Goal: Transaction & Acquisition: Download file/media

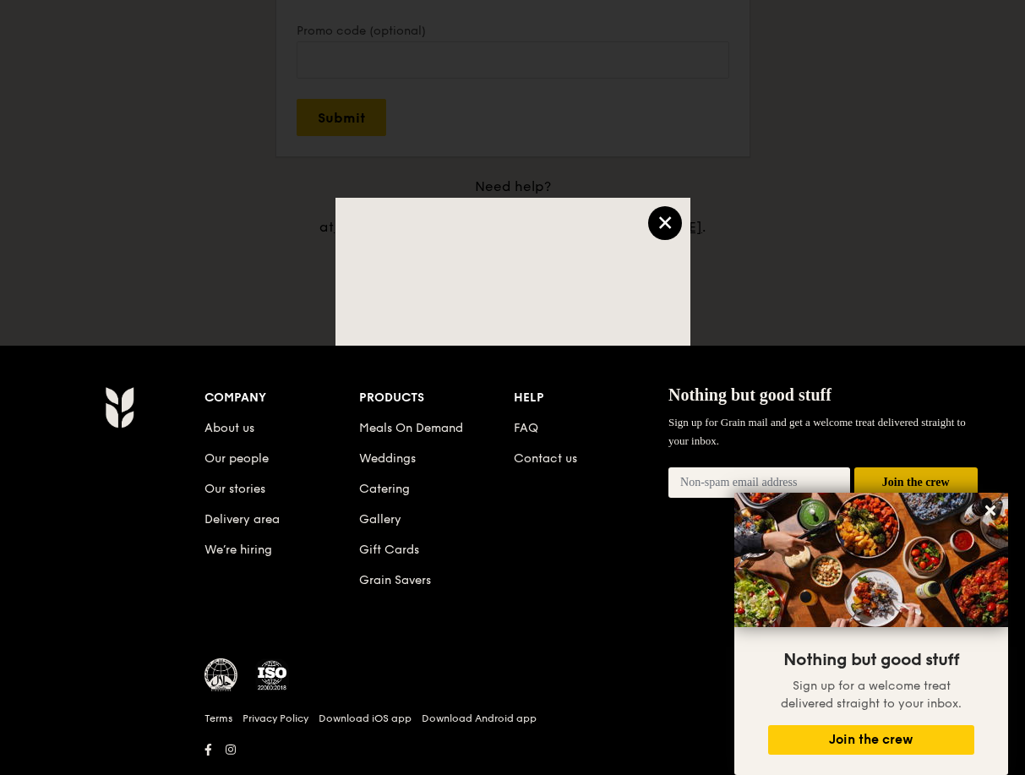
scroll to position [1774, 0]
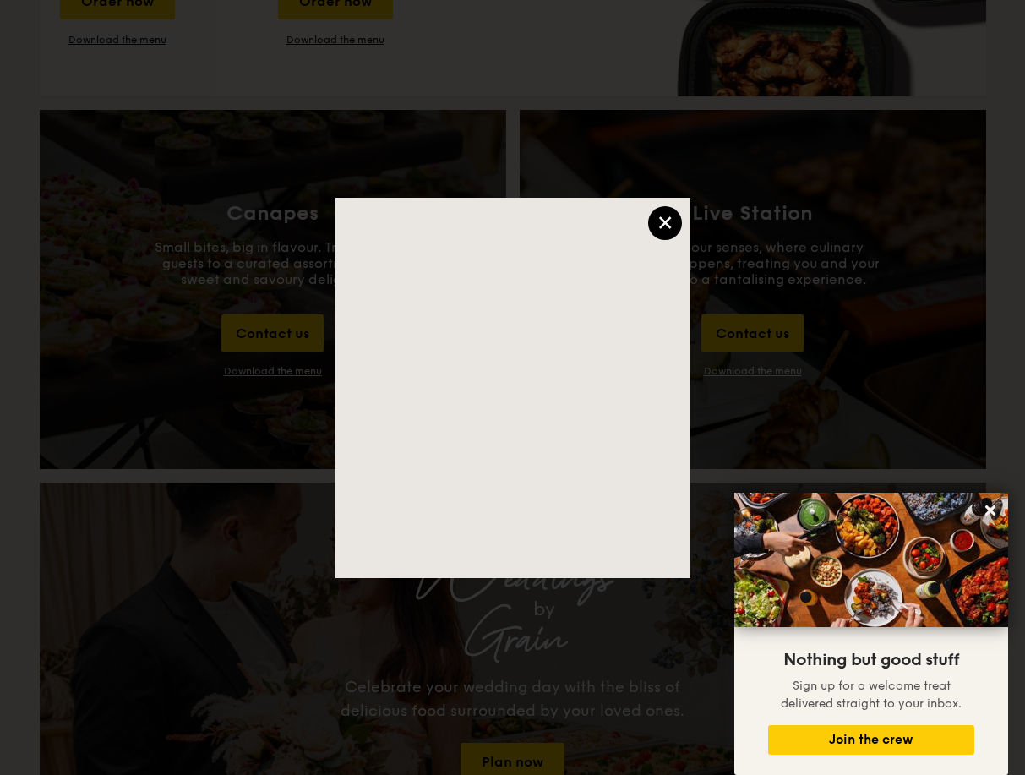
click at [659, 226] on div "×" at bounding box center [665, 223] width 34 height 34
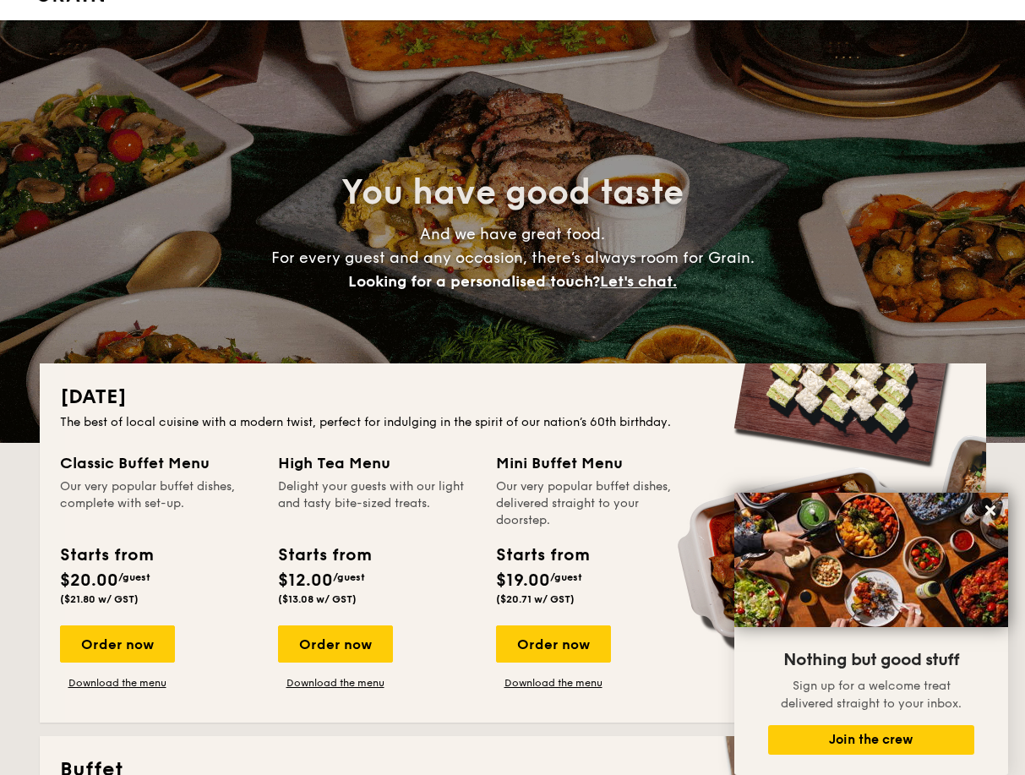
scroll to position [0, 0]
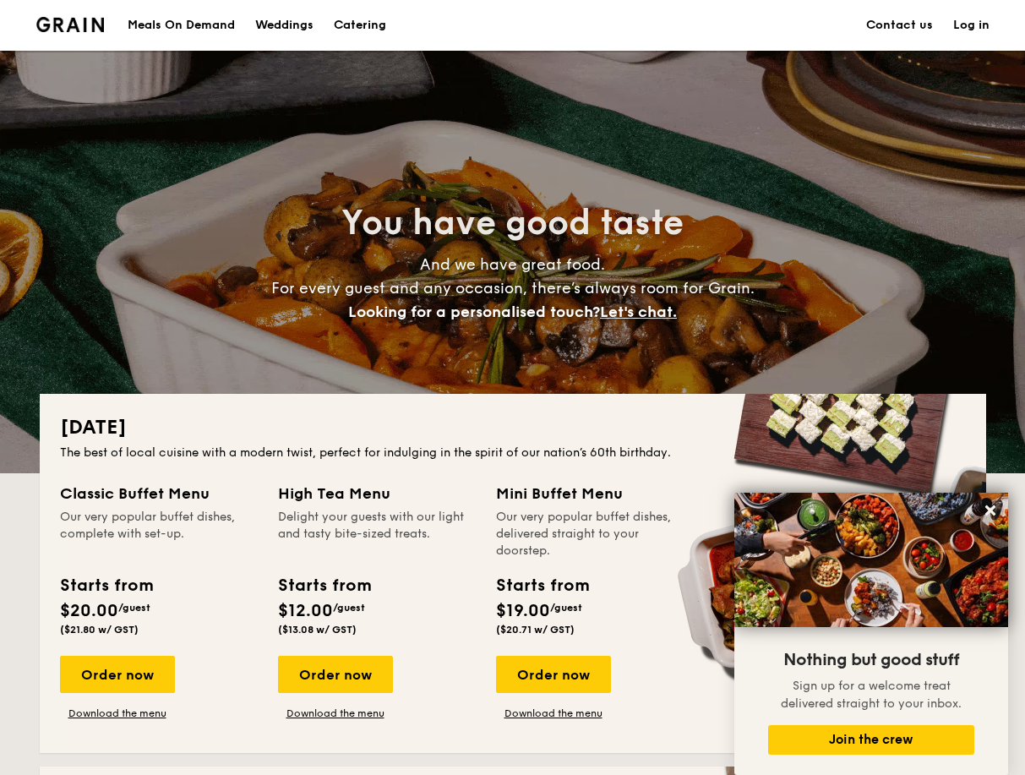
click at [385, 23] on h1 "Catering" at bounding box center [360, 25] width 52 height 51
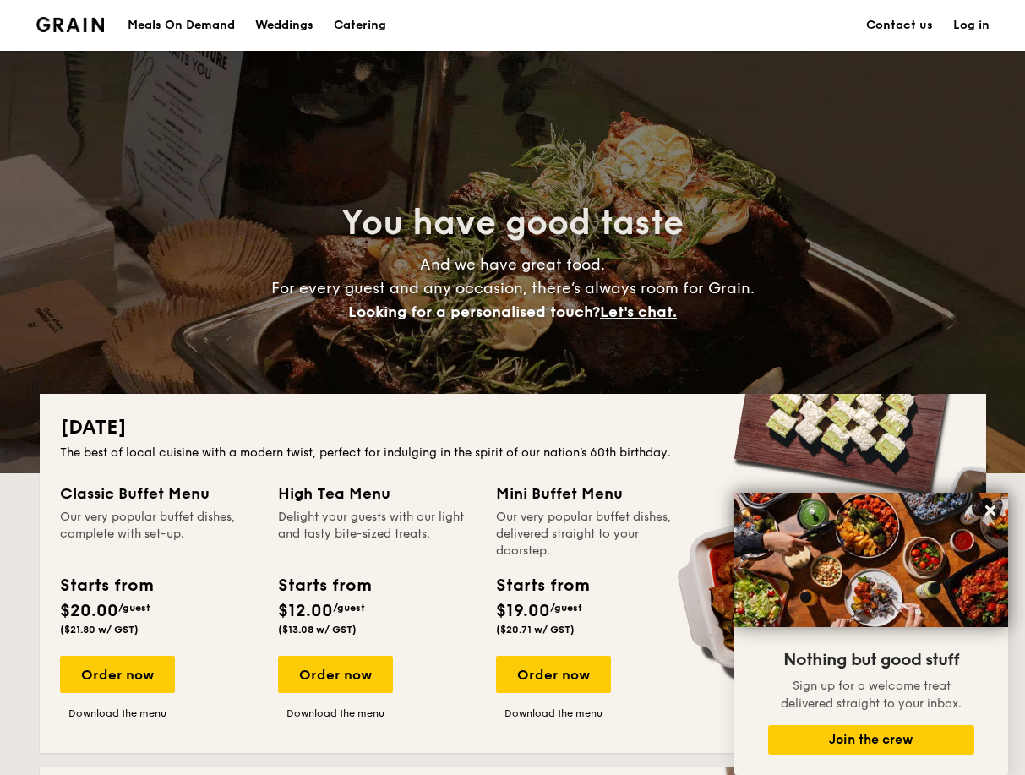
click at [351, 23] on h1 "Catering" at bounding box center [360, 25] width 52 height 51
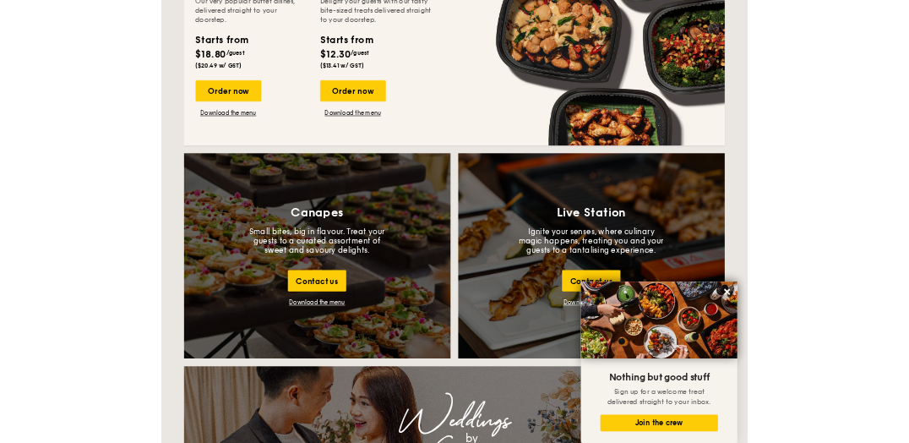
scroll to position [1436, 0]
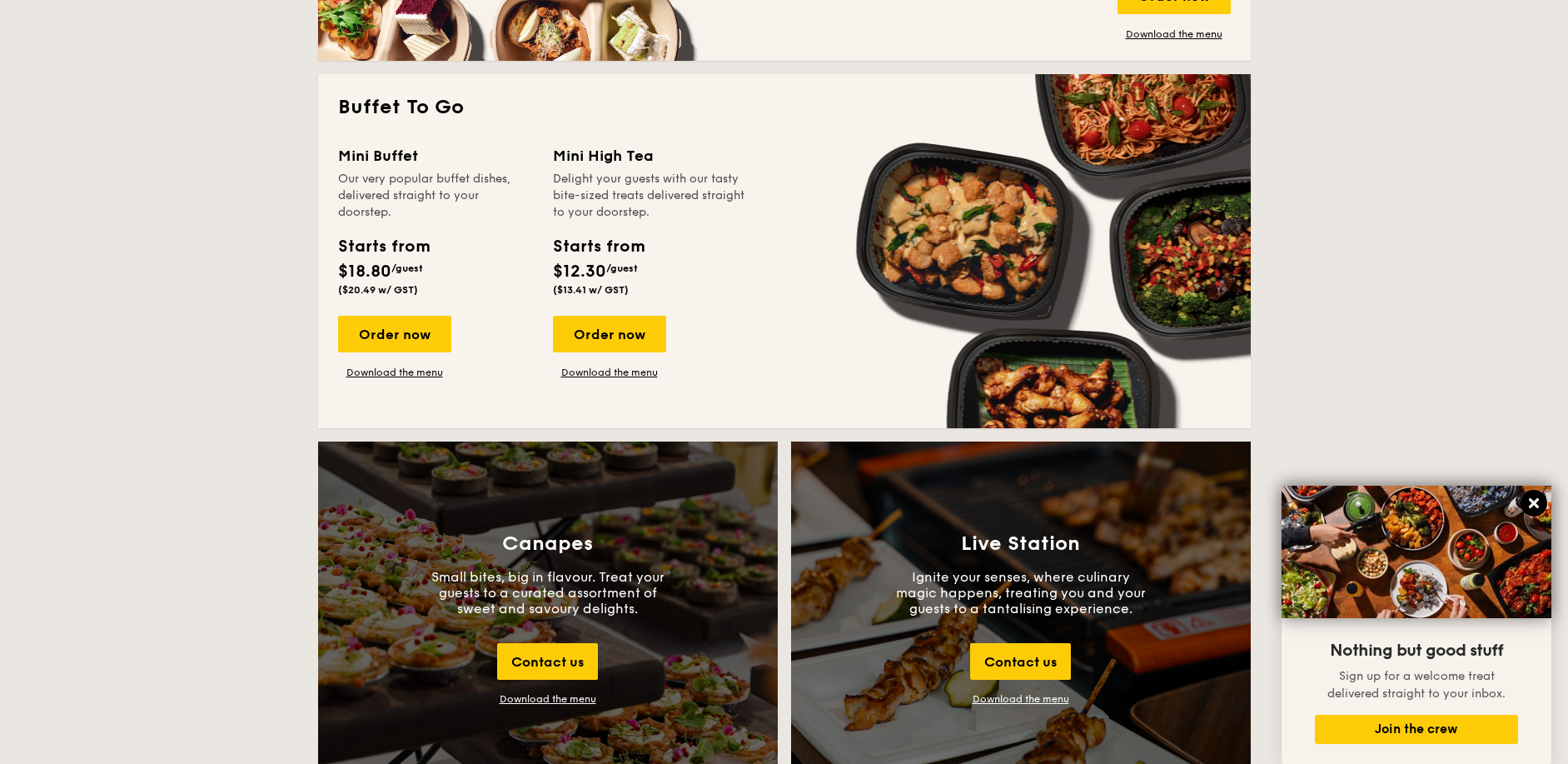
click at [1009, 500] on icon at bounding box center [1534, 503] width 10 height 10
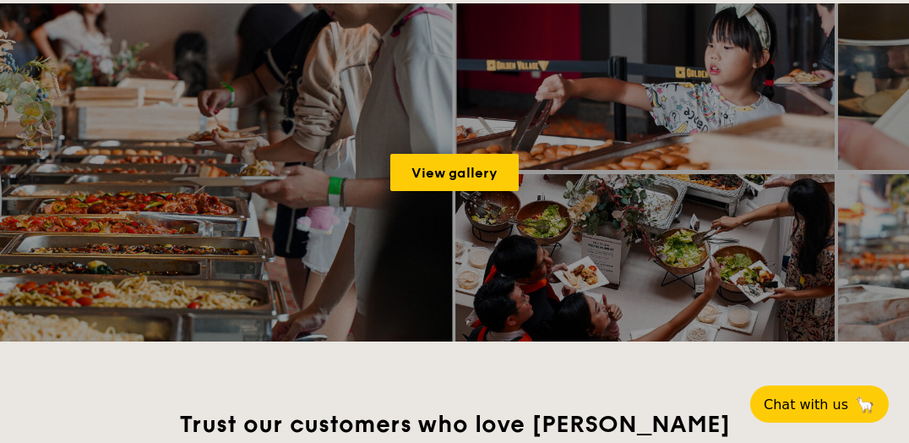
scroll to position [2641, 0]
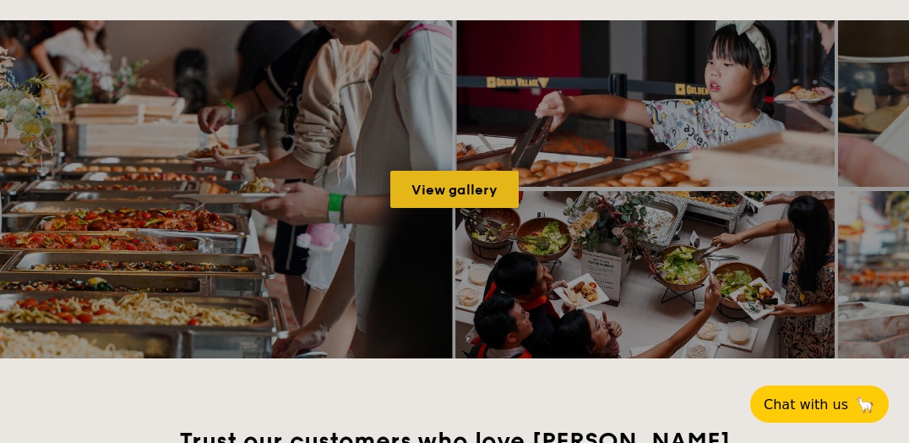
click at [485, 192] on link "View gallery" at bounding box center [454, 189] width 128 height 37
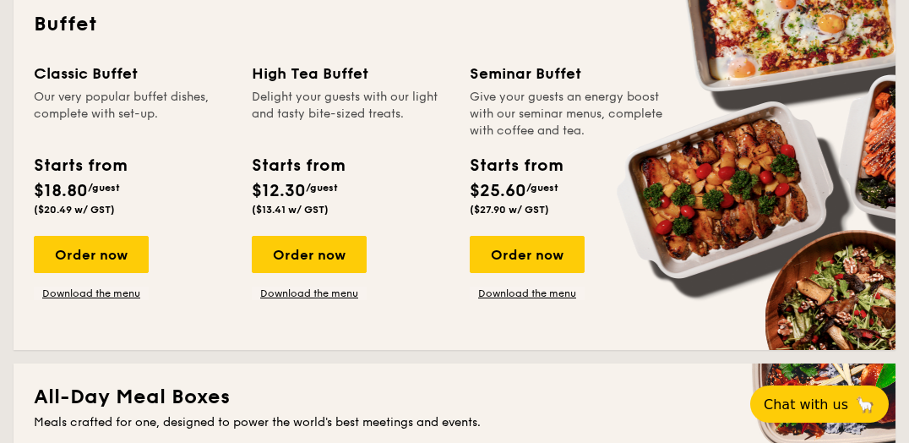
scroll to position [759, 0]
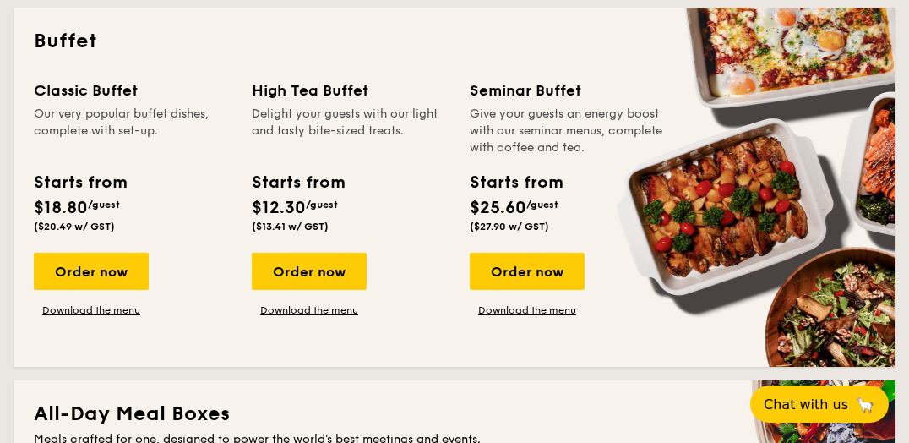
drag, startPoint x: 688, startPoint y: 249, endPoint x: 785, endPoint y: 283, distance: 102.8
click at [776, 303] on div "Classic Buffet Our very popular buffet dishes, complete with set-up. Starts fro…" at bounding box center [454, 213] width 841 height 268
drag, startPoint x: 818, startPoint y: 268, endPoint x: 834, endPoint y: 305, distance: 40.5
click at [835, 304] on div "Classic Buffet Our very popular buffet dishes, complete with set-up. Starts fro…" at bounding box center [454, 213] width 841 height 268
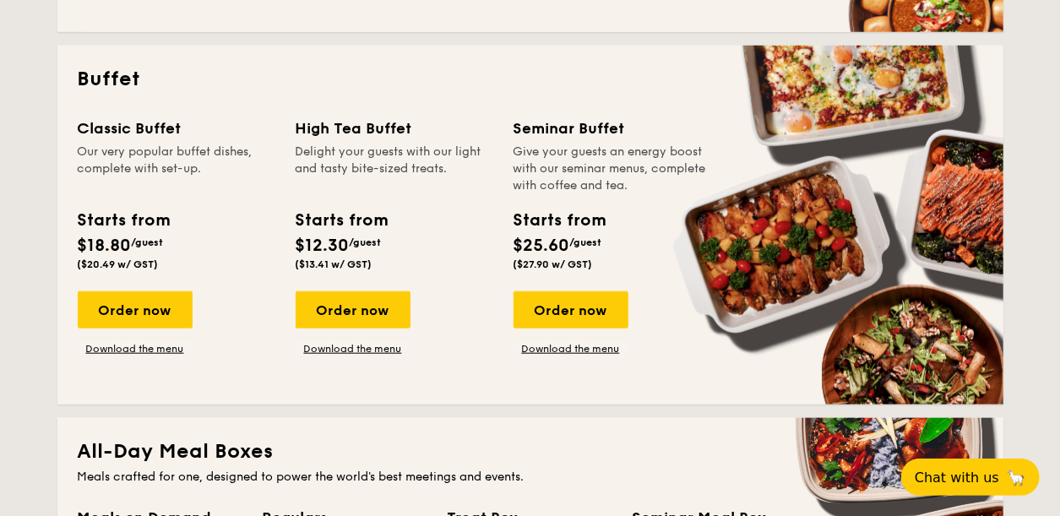
scroll to position [703, 0]
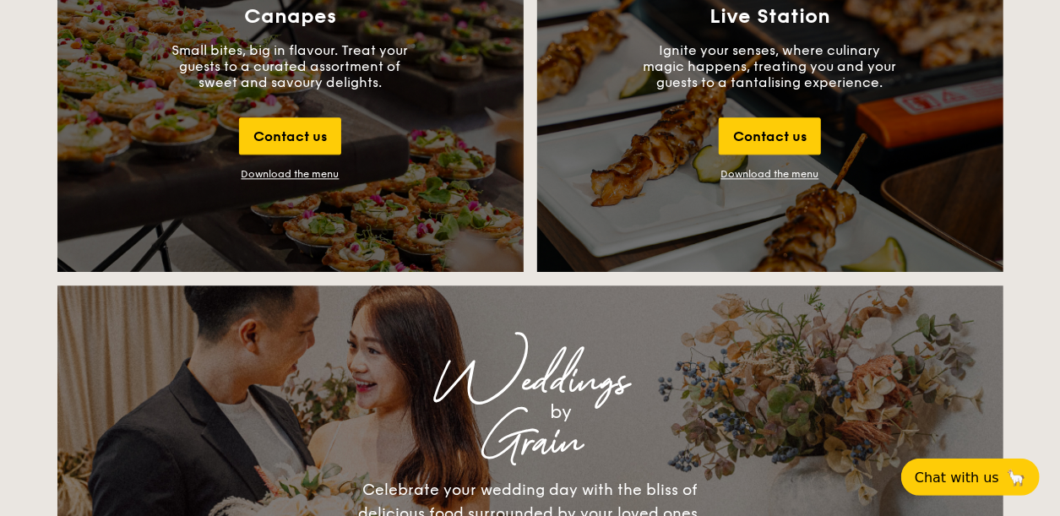
scroll to position [1802, 0]
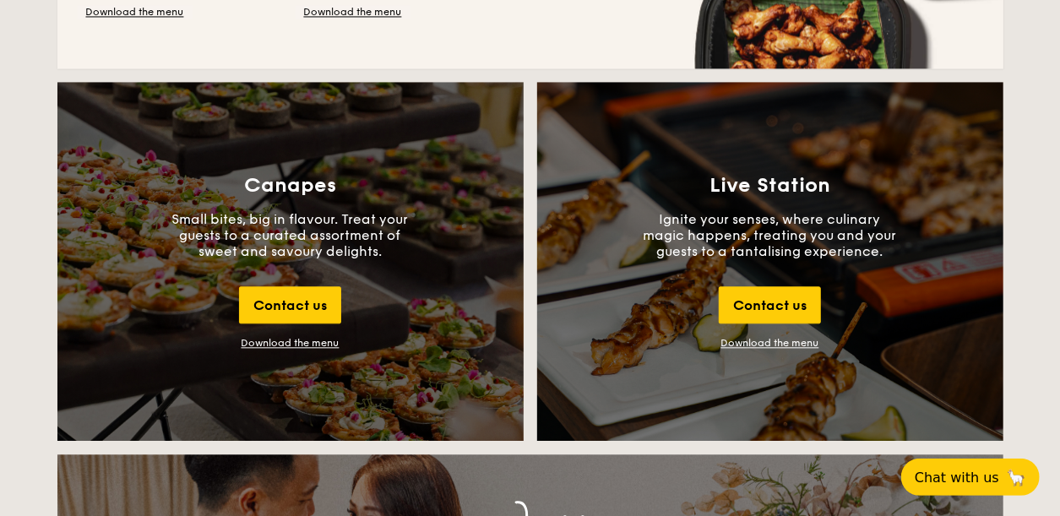
click at [306, 347] on div "Download the menu" at bounding box center [291, 343] width 98 height 12
